Goal: Transaction & Acquisition: Purchase product/service

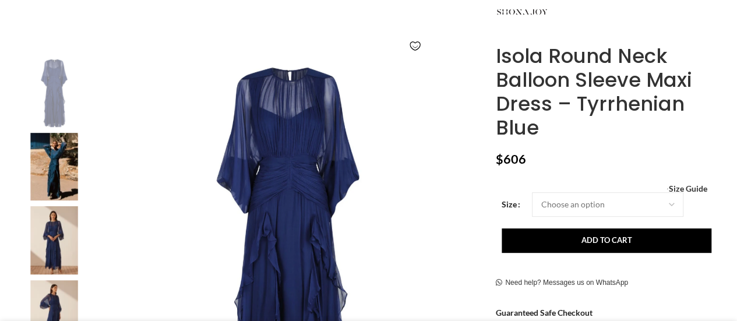
click at [64, 164] on img at bounding box center [54, 167] width 71 height 68
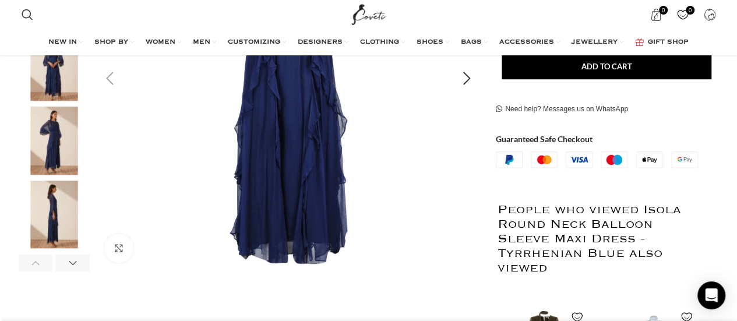
scroll to position [233, 0]
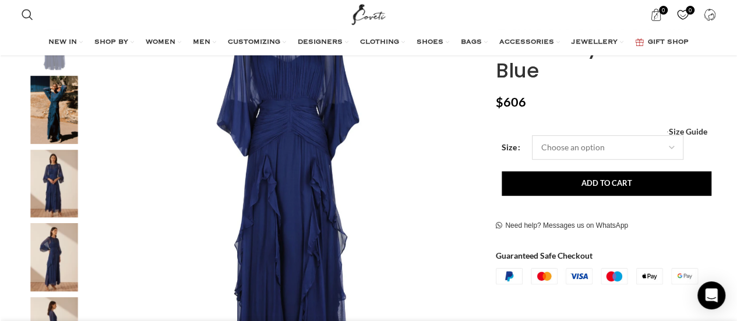
click at [576, 142] on select "Choose an option 4 UK 6 UK 8 [GEOGRAPHIC_DATA] 10 [GEOGRAPHIC_DATA] 12 [GEOGRAP…" at bounding box center [608, 147] width 152 height 24
click at [408, 167] on img "1 / 6" at bounding box center [289, 195] width 386 height 386
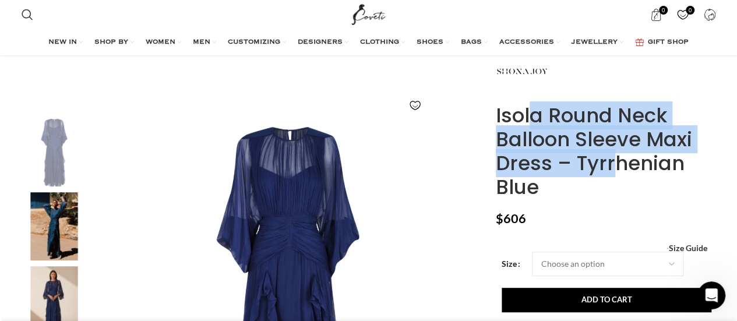
scroll to position [0, 245]
drag, startPoint x: 496, startPoint y: 115, endPoint x: 549, endPoint y: 167, distance: 74.6
copy h1 "Isola Round Neck Balloon Sleeve Maxi Dress"
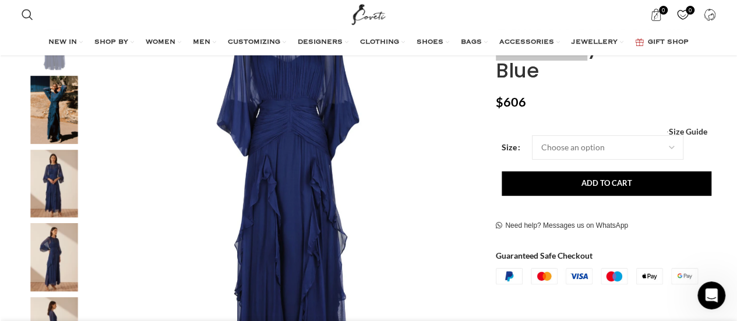
scroll to position [0, 858]
click at [53, 117] on img "2 / 6" at bounding box center [54, 110] width 71 height 68
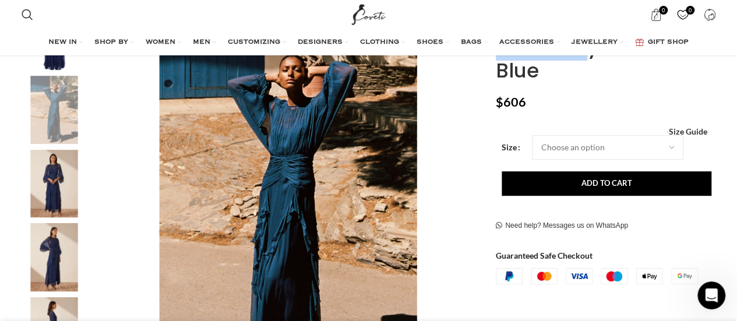
click at [66, 167] on img "3 / 6" at bounding box center [54, 184] width 71 height 68
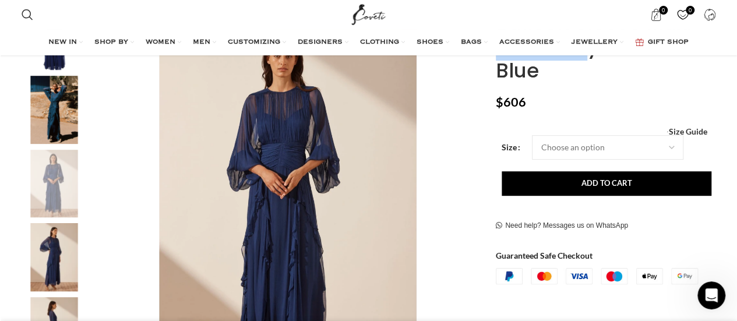
click at [54, 252] on img "4 / 6" at bounding box center [54, 257] width 71 height 68
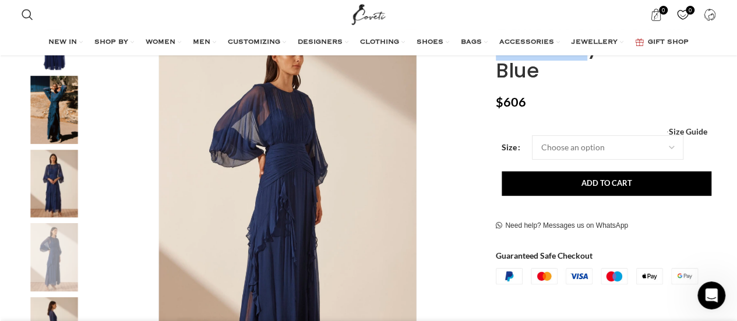
scroll to position [175, 0]
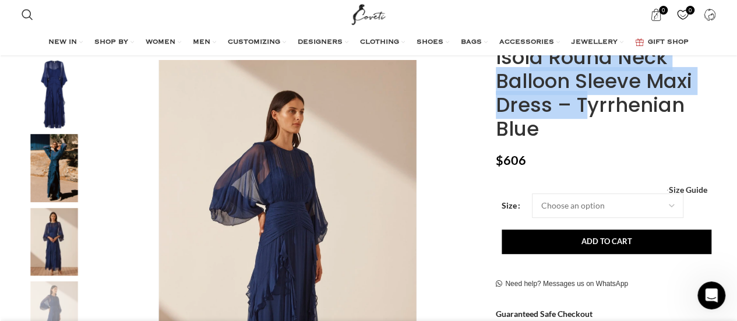
copy h1 "Isola Round Neck Balloon Sleeve Maxi Dress"
